Goal: Task Accomplishment & Management: Manage account settings

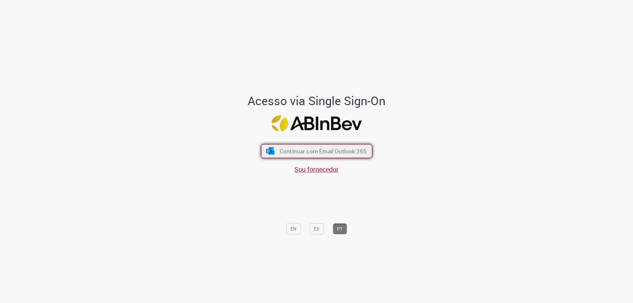
click at [318, 153] on span "Continuar com Email Outlook 365" at bounding box center [322, 151] width 87 height 8
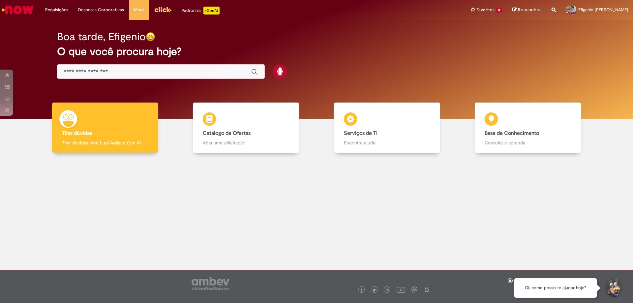
click at [199, 228] on div at bounding box center [316, 209] width 623 height 103
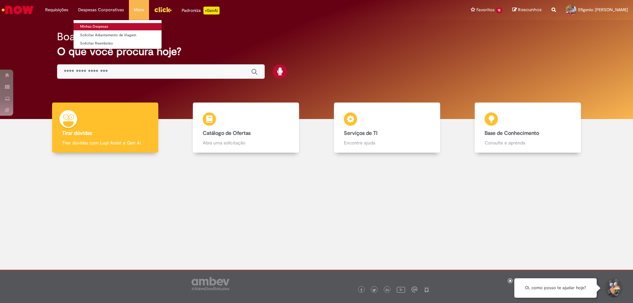
click at [95, 28] on link "Minhas Despesas" at bounding box center [118, 26] width 88 height 7
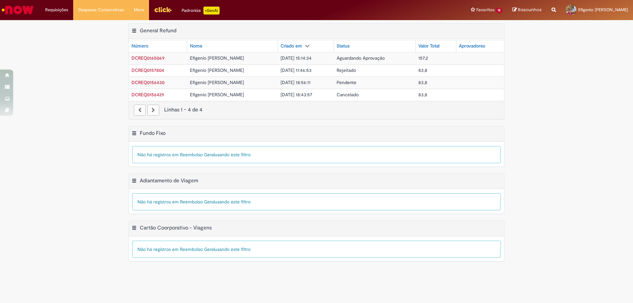
click at [162, 10] on img "Menu Cabeçalho" at bounding box center [163, 10] width 18 height 10
